Goal: Task Accomplishment & Management: Use online tool/utility

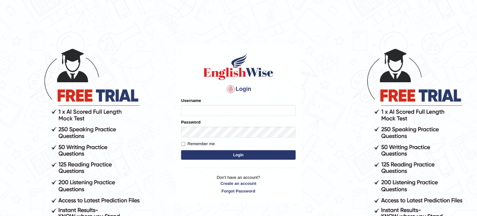
type input "Pmpatel9033_"
click at [216, 158] on button "Login" at bounding box center [238, 155] width 115 height 10
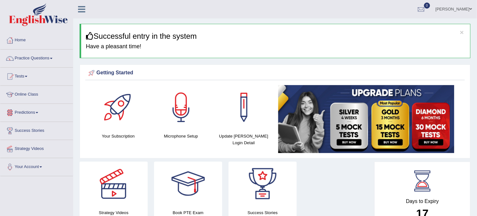
click at [33, 97] on link "Online Class" at bounding box center [36, 94] width 73 height 16
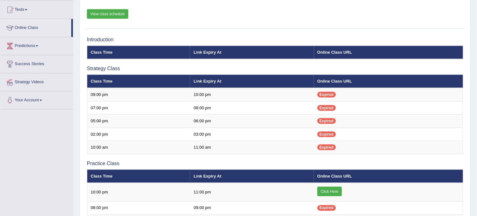
scroll to position [104, 0]
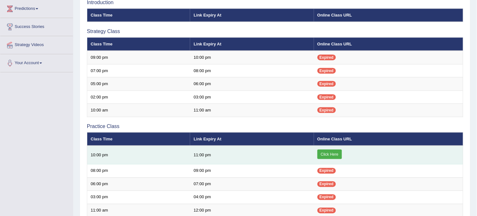
click at [332, 151] on link "Click Here" at bounding box center [329, 155] width 24 height 10
